Goal: Information Seeking & Learning: Learn about a topic

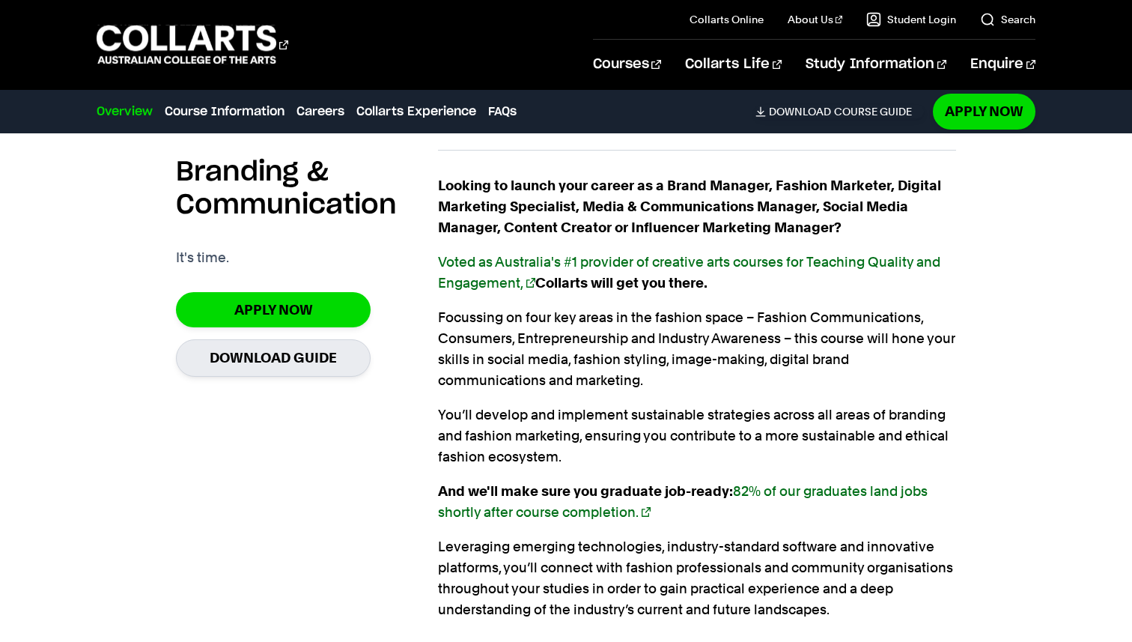
scroll to position [1013, 0]
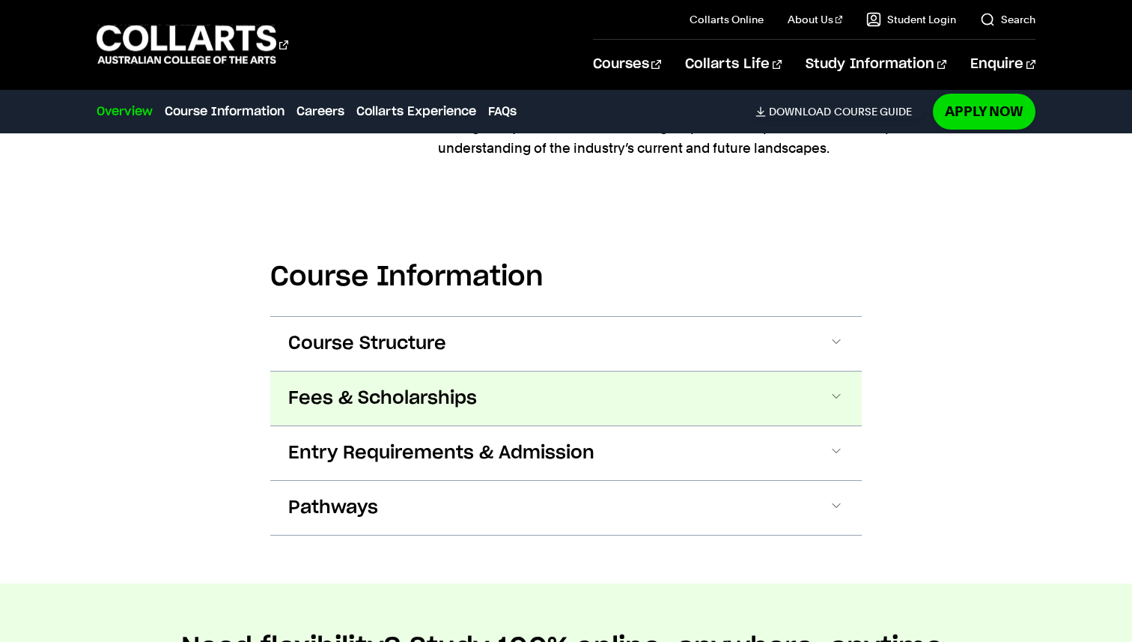
click at [0, 0] on button "Fees & Scholarships" at bounding box center [0, 0] width 0 height 0
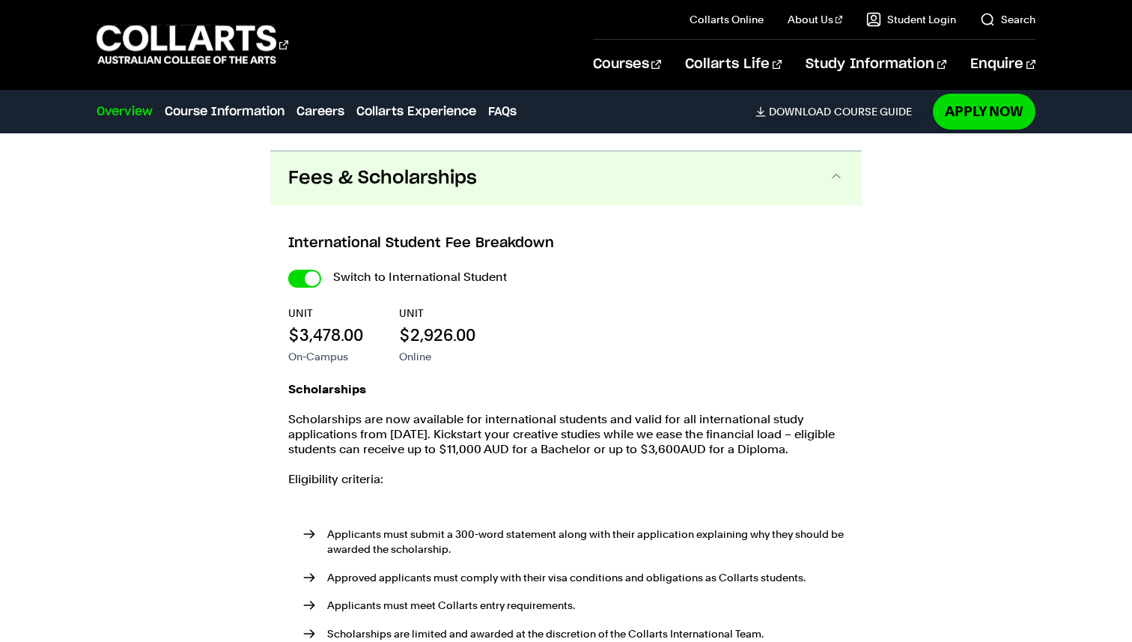
scroll to position [1720, 0]
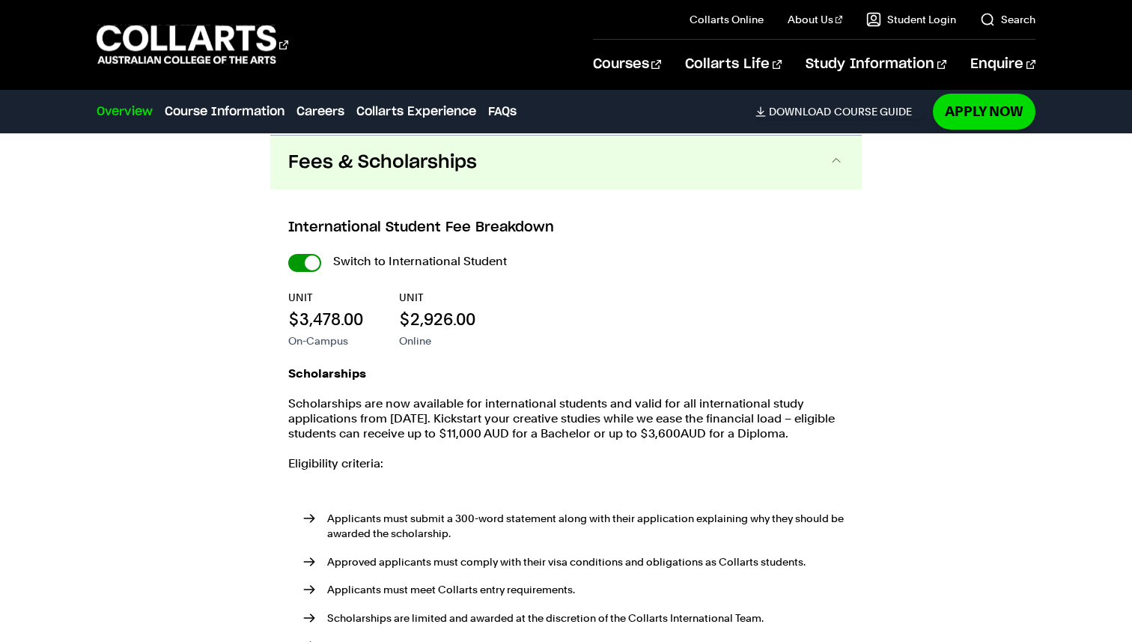
click at [311, 258] on input "International Student" at bounding box center [304, 263] width 33 height 18
checkbox input "false"
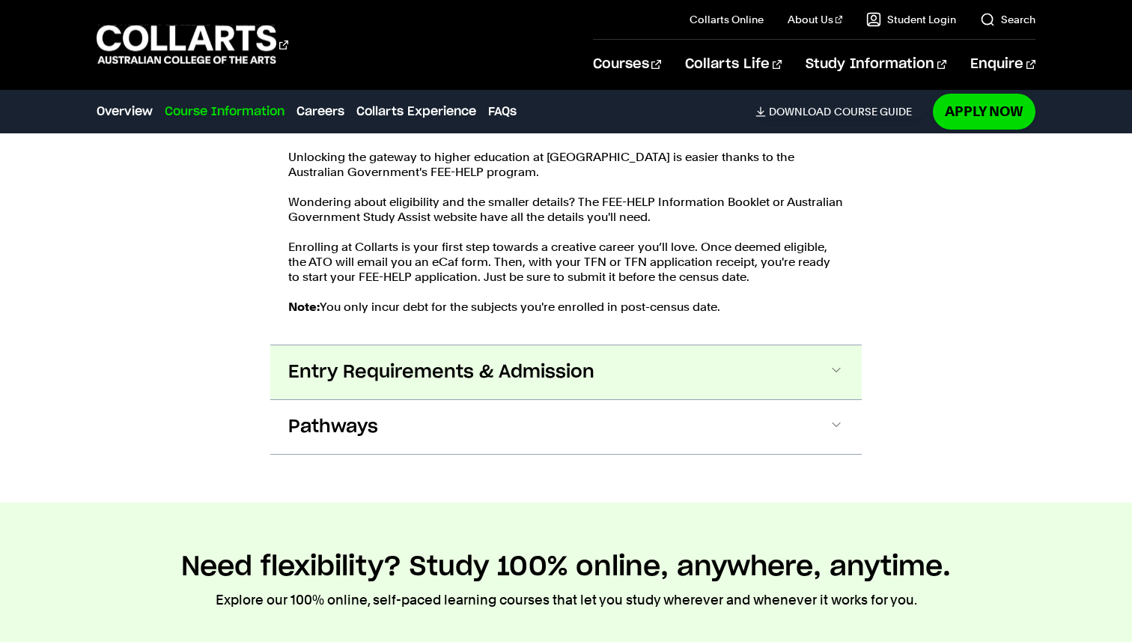
click at [327, 374] on span "Entry Requirements & Admission" at bounding box center [441, 372] width 306 height 24
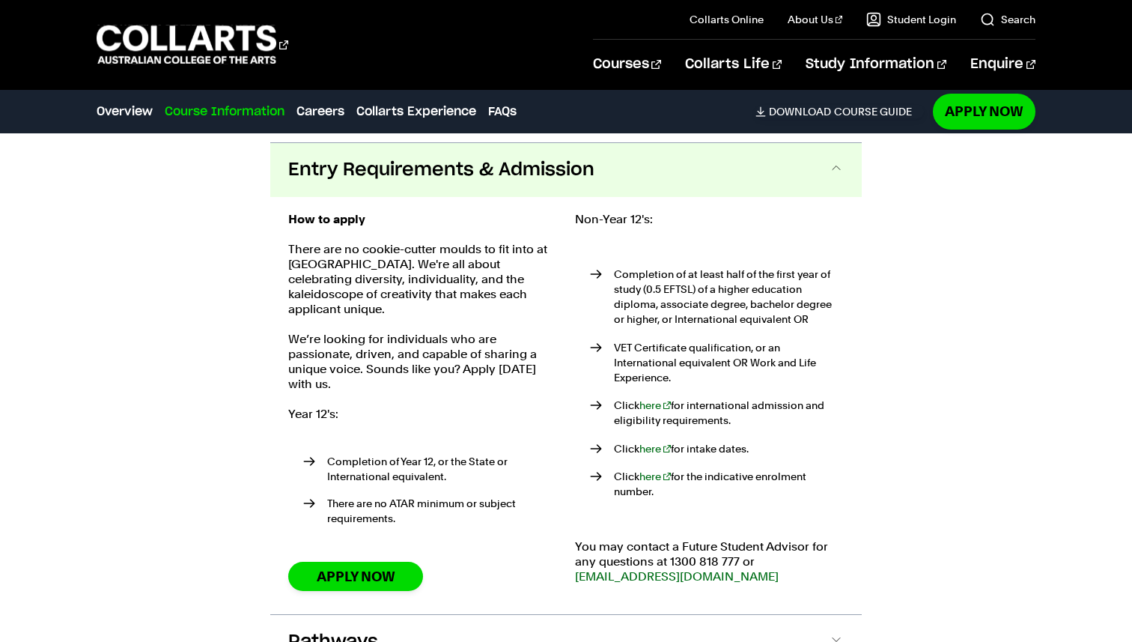
scroll to position [2176, 0]
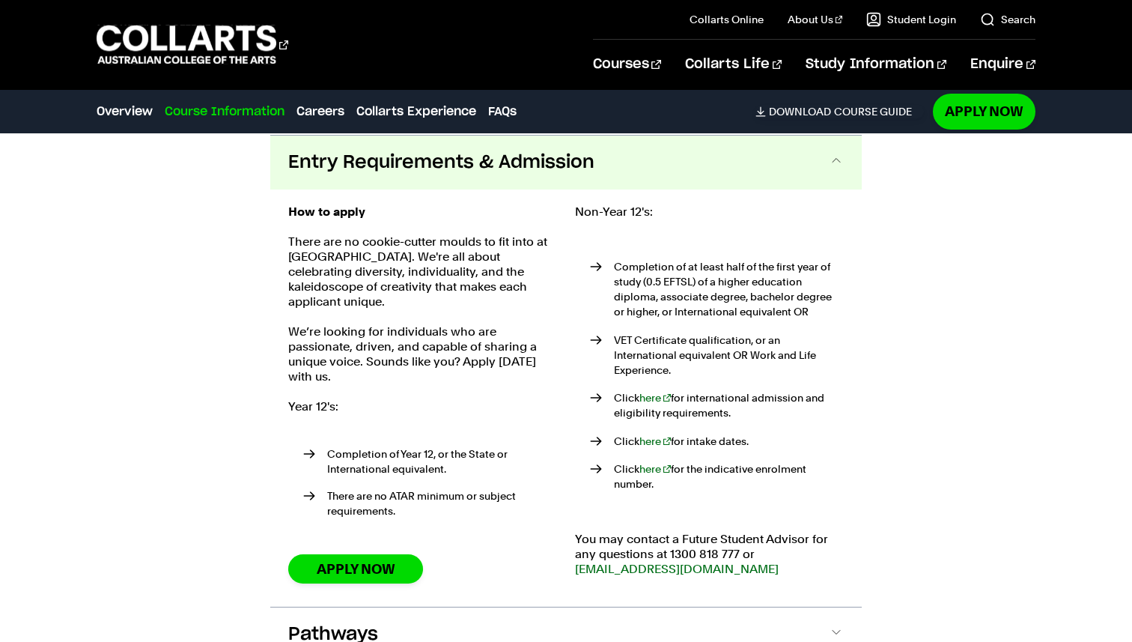
click at [657, 183] on button "Entry Requirements & Admission" at bounding box center [566, 163] width 592 height 54
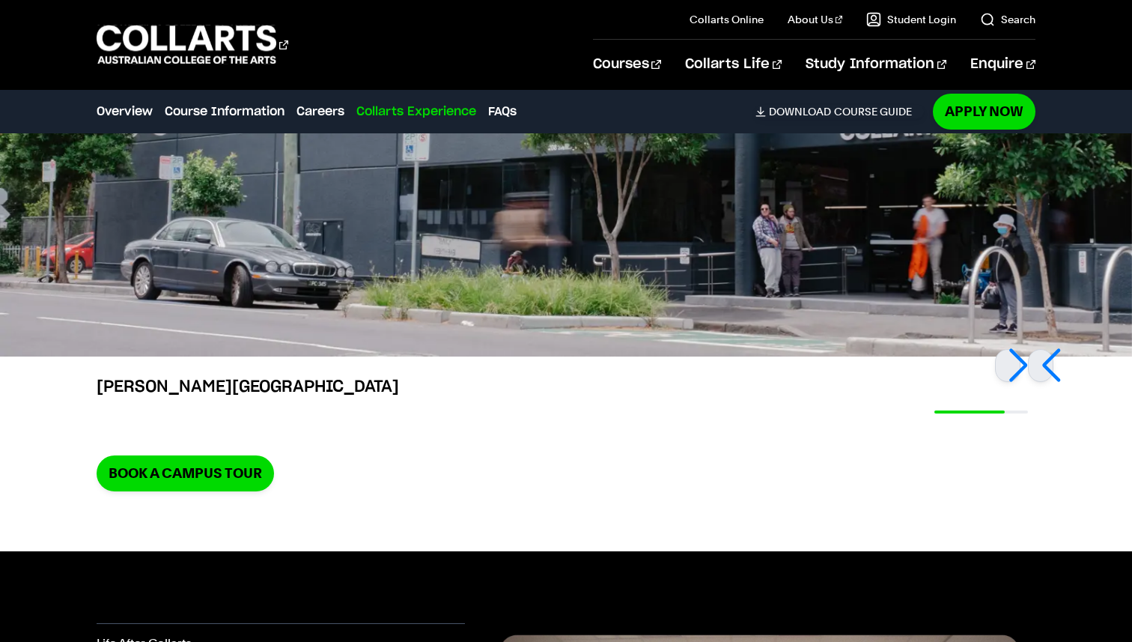
scroll to position [3559, 0]
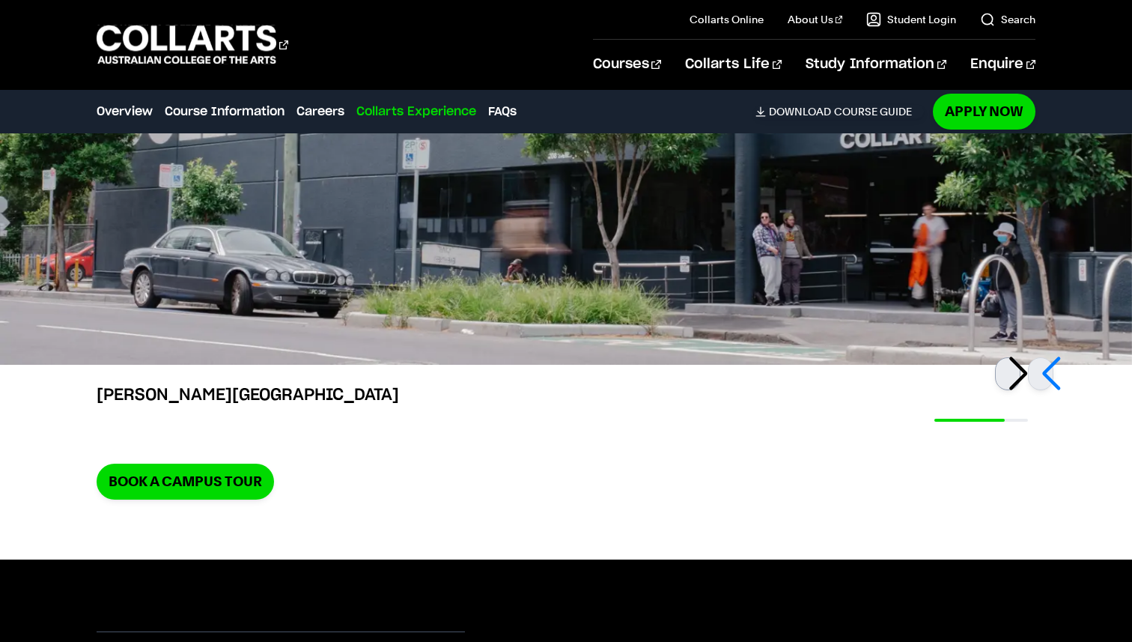
click at [1016, 380] on div at bounding box center [1007, 373] width 25 height 33
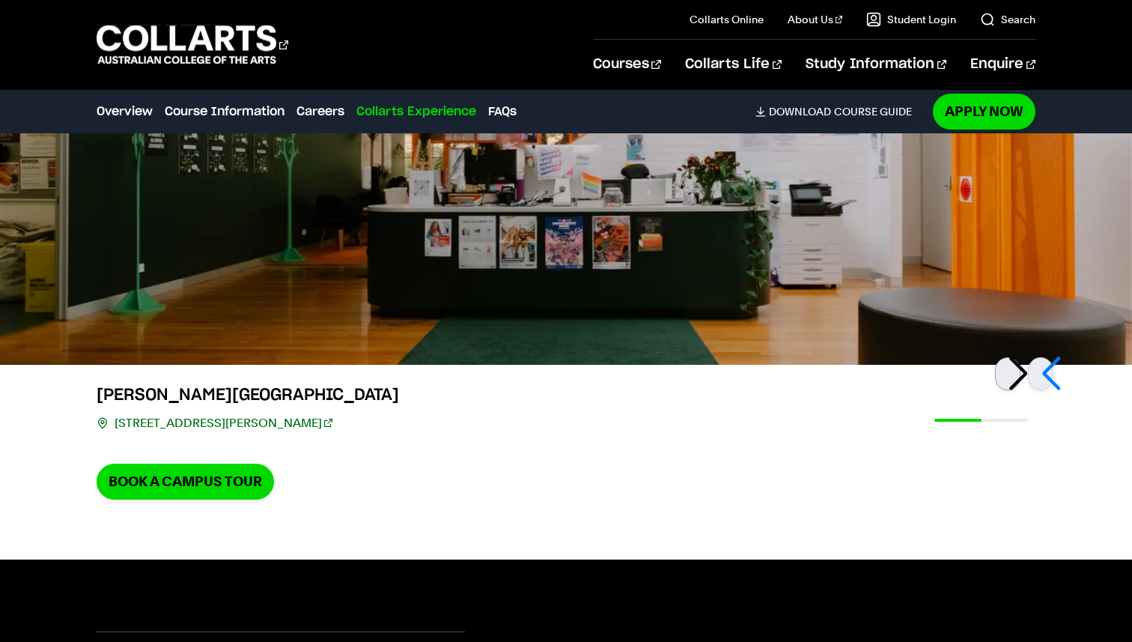
click at [1016, 380] on div at bounding box center [1007, 373] width 25 height 33
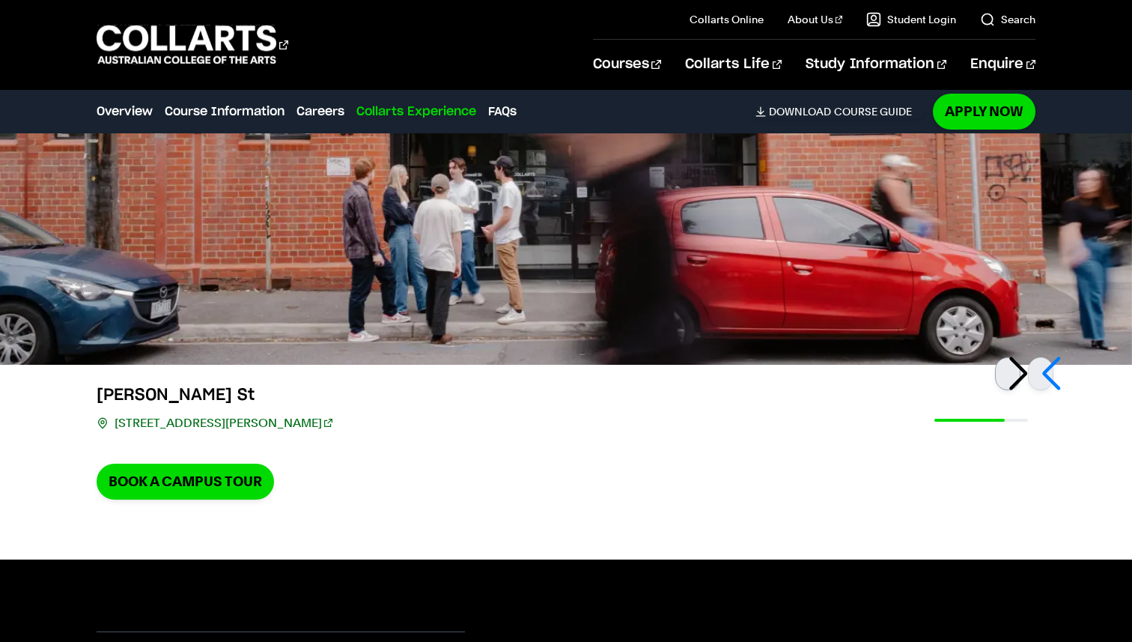
click at [1016, 379] on div at bounding box center [1007, 373] width 25 height 33
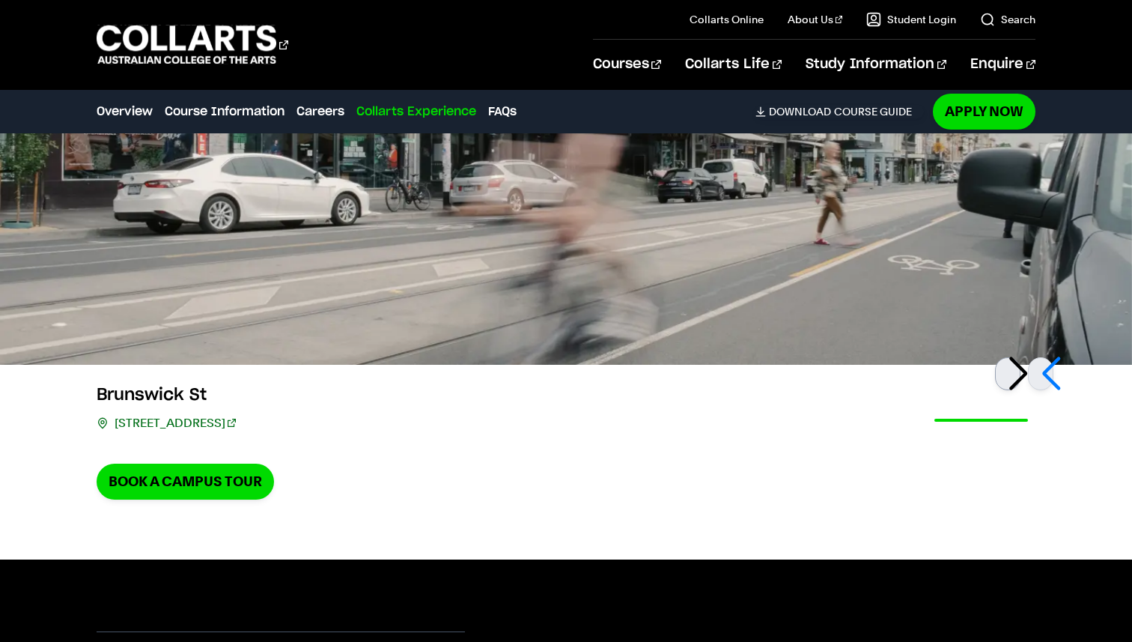
click at [1016, 379] on div at bounding box center [1007, 373] width 25 height 33
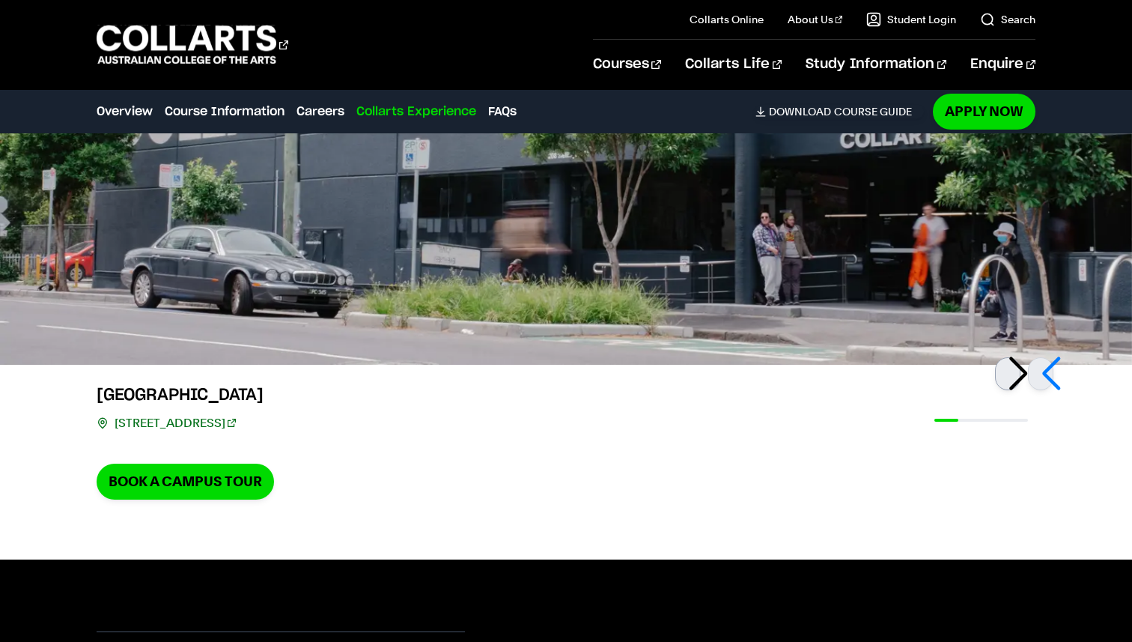
click at [1016, 379] on div at bounding box center [1007, 373] width 25 height 33
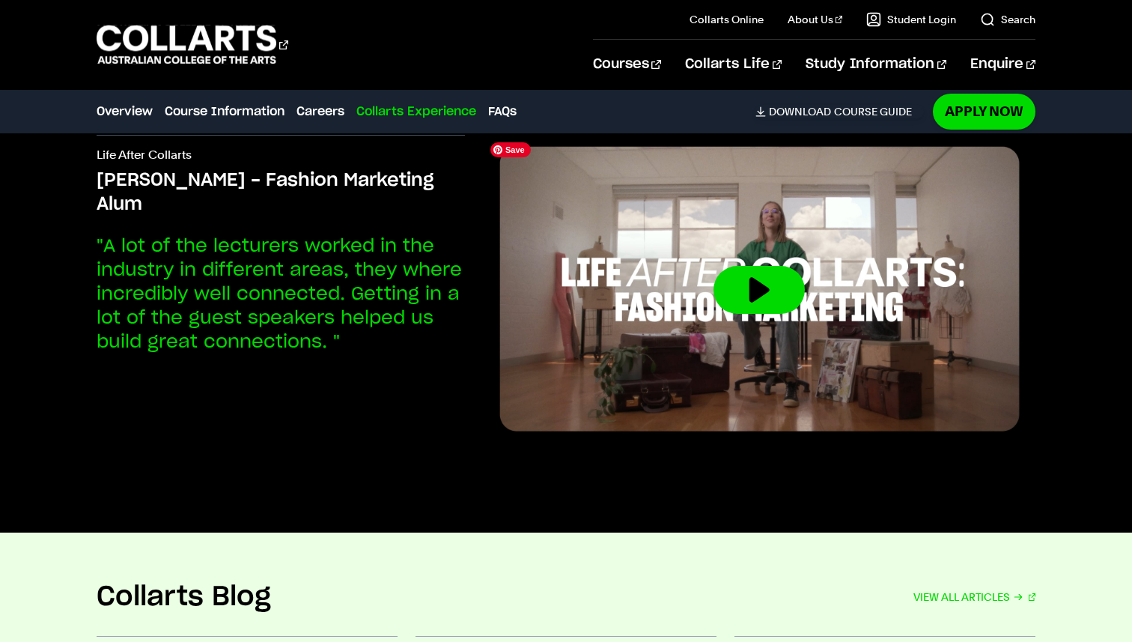
scroll to position [4077, 0]
